Goal: Information Seeking & Learning: Learn about a topic

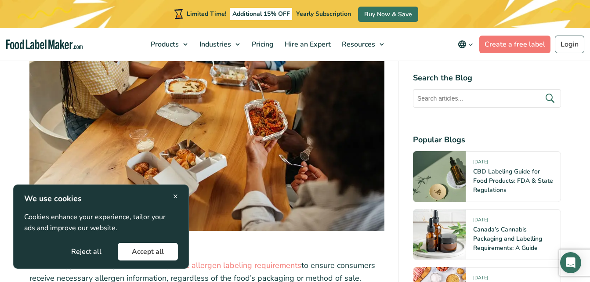
scroll to position [1928, 0]
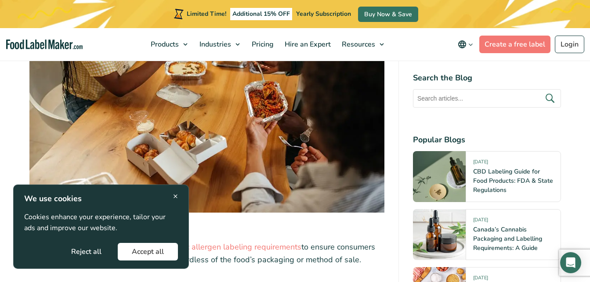
click at [177, 195] on span "×" at bounding box center [175, 196] width 5 height 12
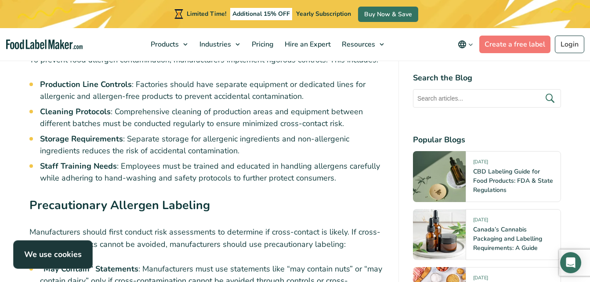
scroll to position [3245, 0]
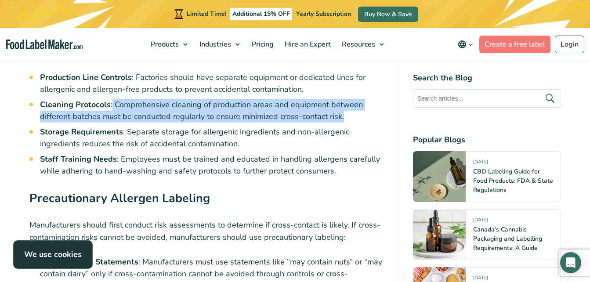
drag, startPoint x: 112, startPoint y: 95, endPoint x: 354, endPoint y: 105, distance: 242.6
click at [354, 105] on li "Cleaning Protocols : Comprehensive cleaning of production areas and equipment b…" at bounding box center [212, 111] width 344 height 24
copy li "Comprehensive cleaning of production areas and equipment between different batc…"
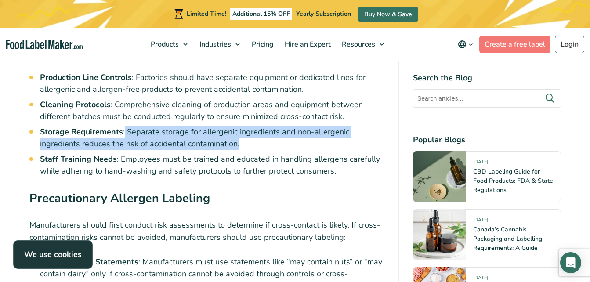
drag, startPoint x: 124, startPoint y: 120, endPoint x: 246, endPoint y: 136, distance: 123.5
click at [246, 136] on li "Storage Requirements : Separate storage for allergenic ingredients and non-alle…" at bounding box center [212, 138] width 344 height 24
drag, startPoint x: 246, startPoint y: 136, endPoint x: 197, endPoint y: 124, distance: 50.9
copy li "Separate storage for allergenic ingredients and non-allergenic ingredients redu…"
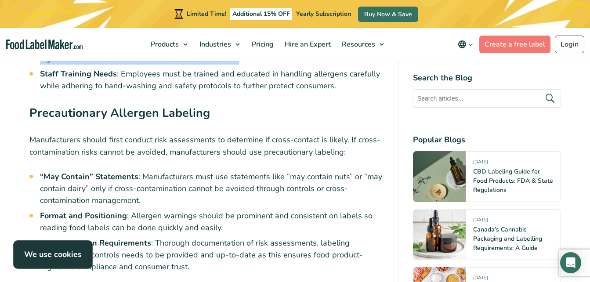
scroll to position [3333, 0]
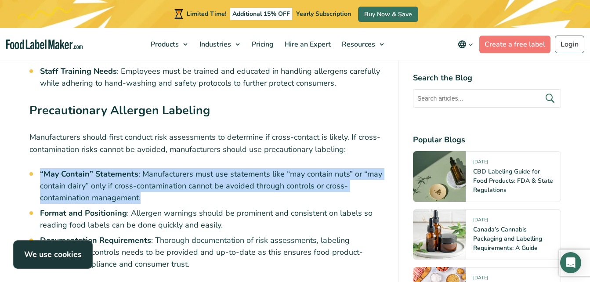
drag, startPoint x: 38, startPoint y: 164, endPoint x: 184, endPoint y: 191, distance: 148.7
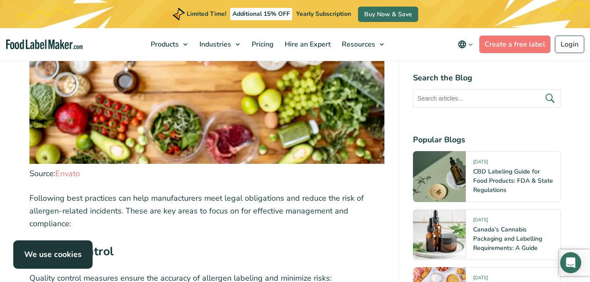
scroll to position [3684, 0]
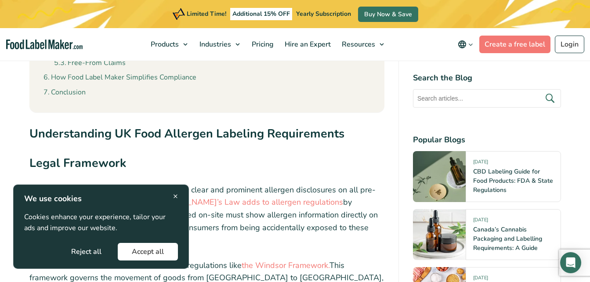
click at [257, 177] on h3 "Legal Framework" at bounding box center [206, 165] width 355 height 22
click at [178, 196] on div "× We use cookies Cookies enhance your experience, tailor your ads and improve o…" at bounding box center [101, 226] width 176 height 84
click at [175, 194] on span "×" at bounding box center [175, 196] width 5 height 12
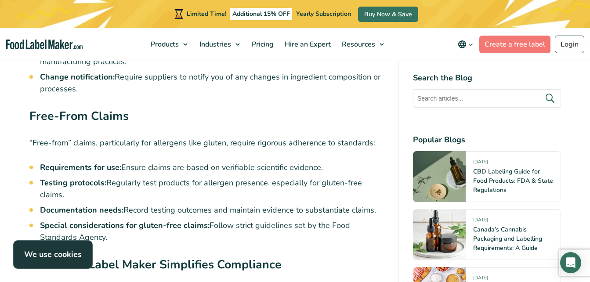
scroll to position [4079, 0]
